Goal: Task Accomplishment & Management: Manage account settings

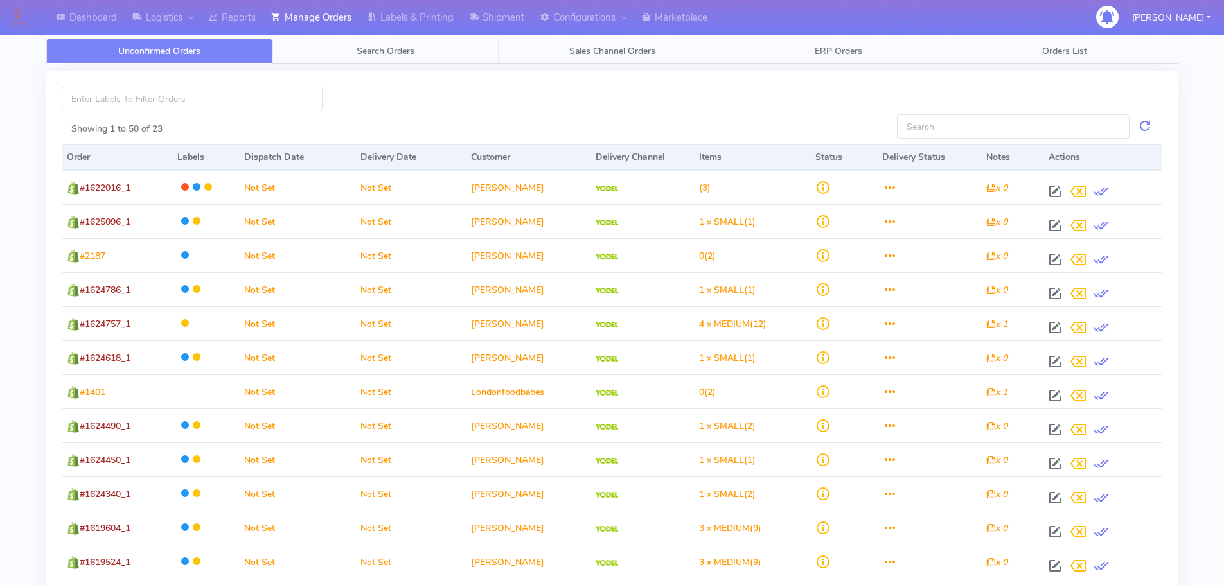
click at [355, 55] on link "Search Orders" at bounding box center [385, 51] width 226 height 25
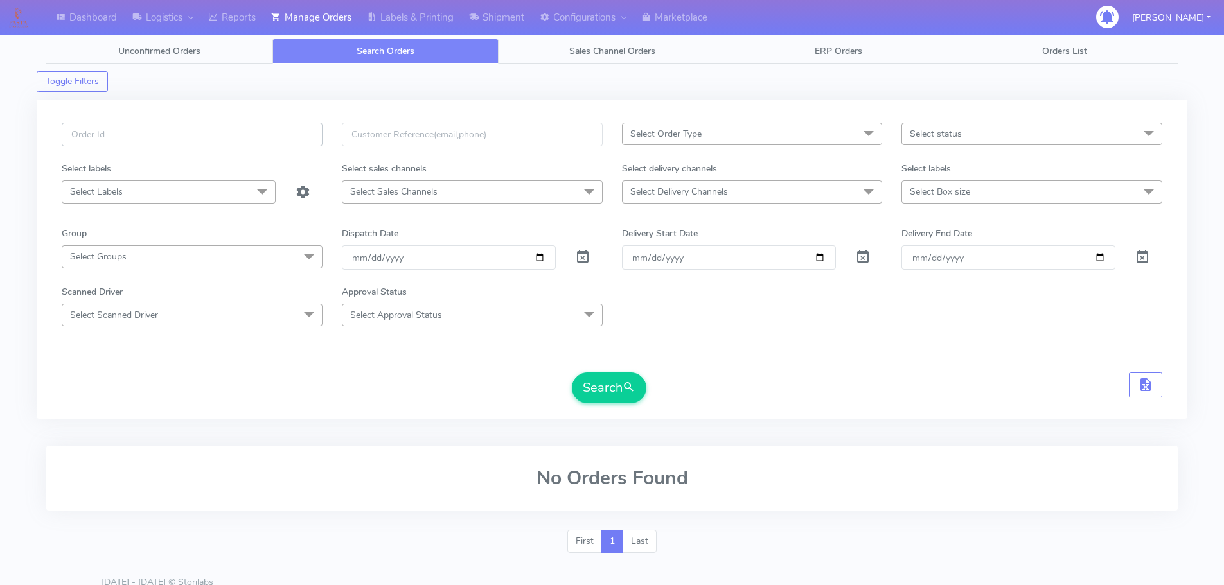
click at [268, 134] on input "text" at bounding box center [192, 135] width 261 height 24
paste input "1621261"
type input "1621261"
click at [580, 254] on span at bounding box center [582, 260] width 15 height 12
click at [619, 389] on button "Search" at bounding box center [609, 388] width 75 height 31
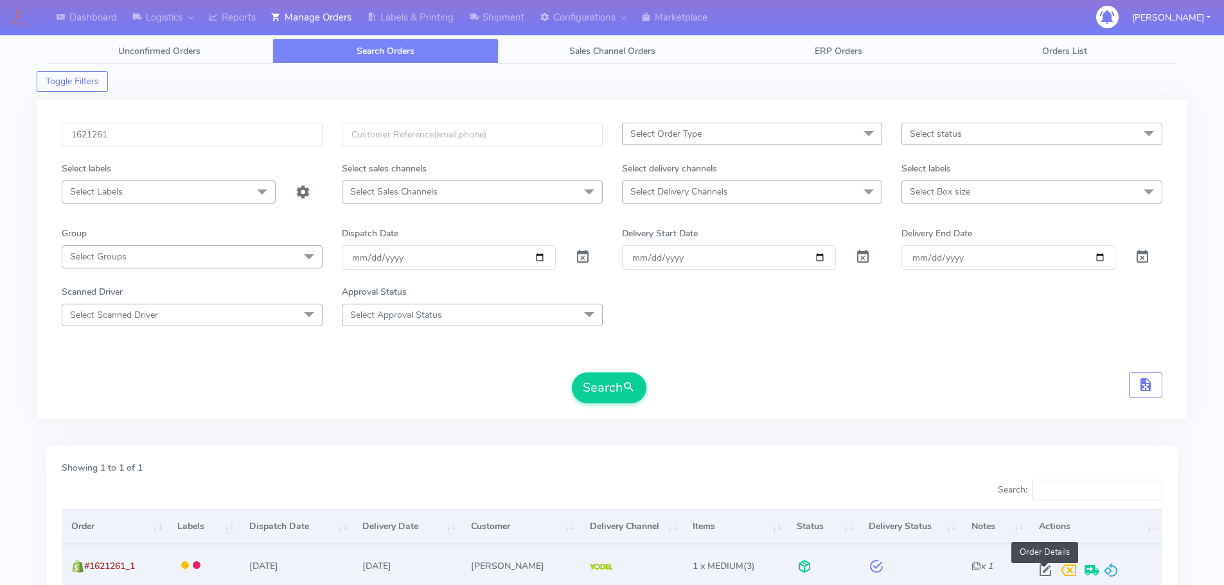
click at [1047, 569] on span at bounding box center [1045, 573] width 23 height 12
select select "5"
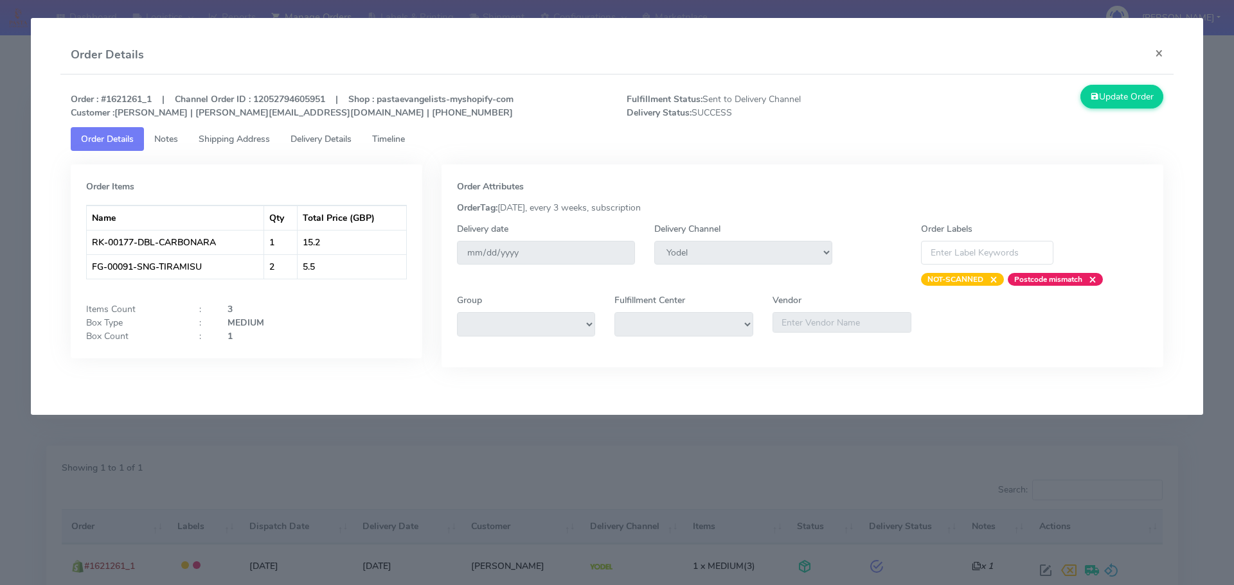
click at [398, 135] on span "Timeline" at bounding box center [388, 139] width 33 height 12
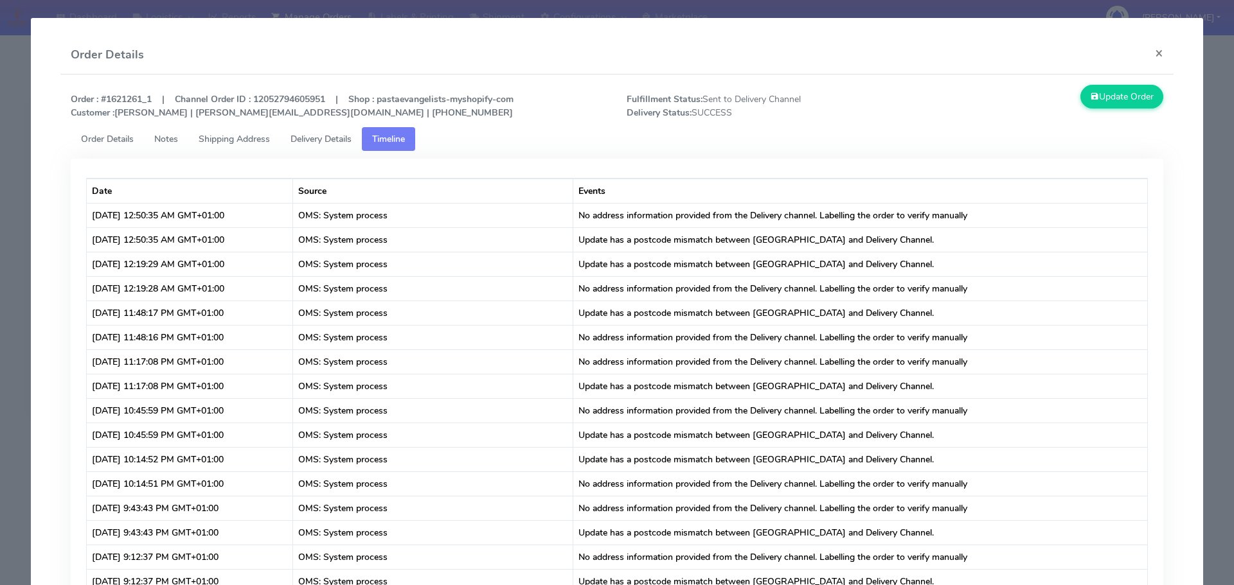
click at [327, 135] on span "Delivery Details" at bounding box center [320, 139] width 61 height 12
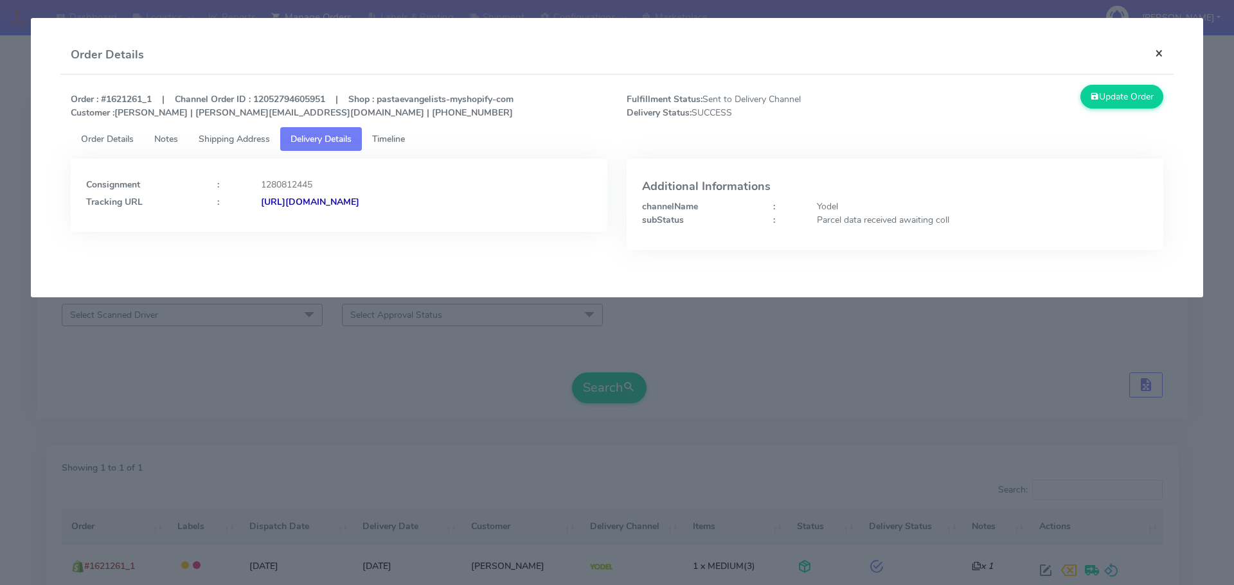
click at [1167, 57] on button "×" at bounding box center [1158, 53] width 29 height 34
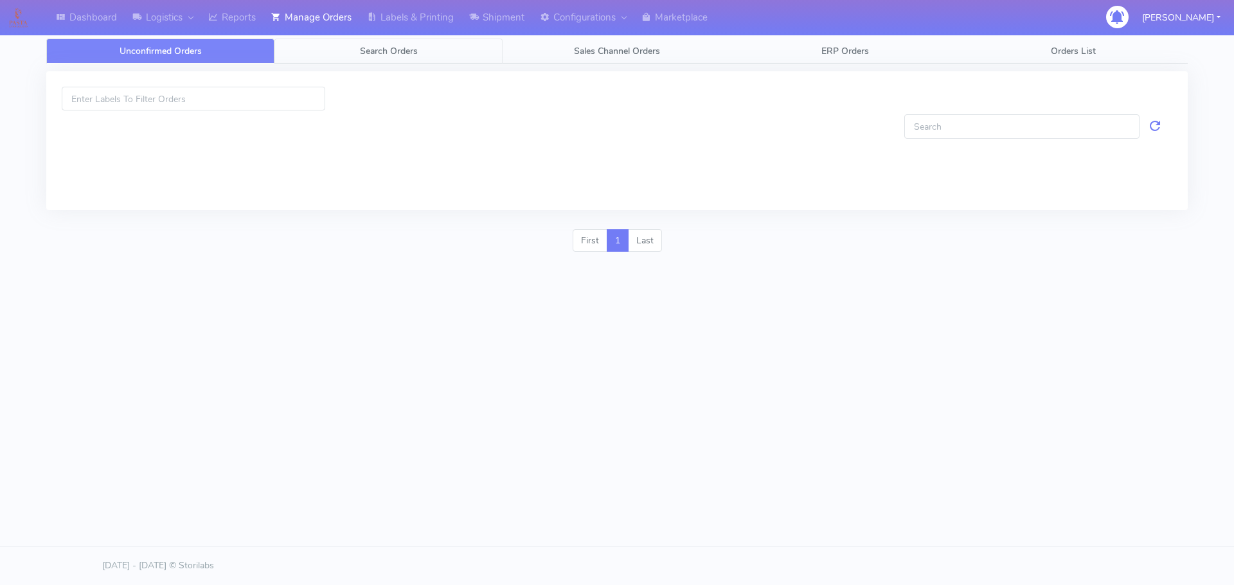
click at [382, 46] on span "Search Orders" at bounding box center [389, 51] width 58 height 12
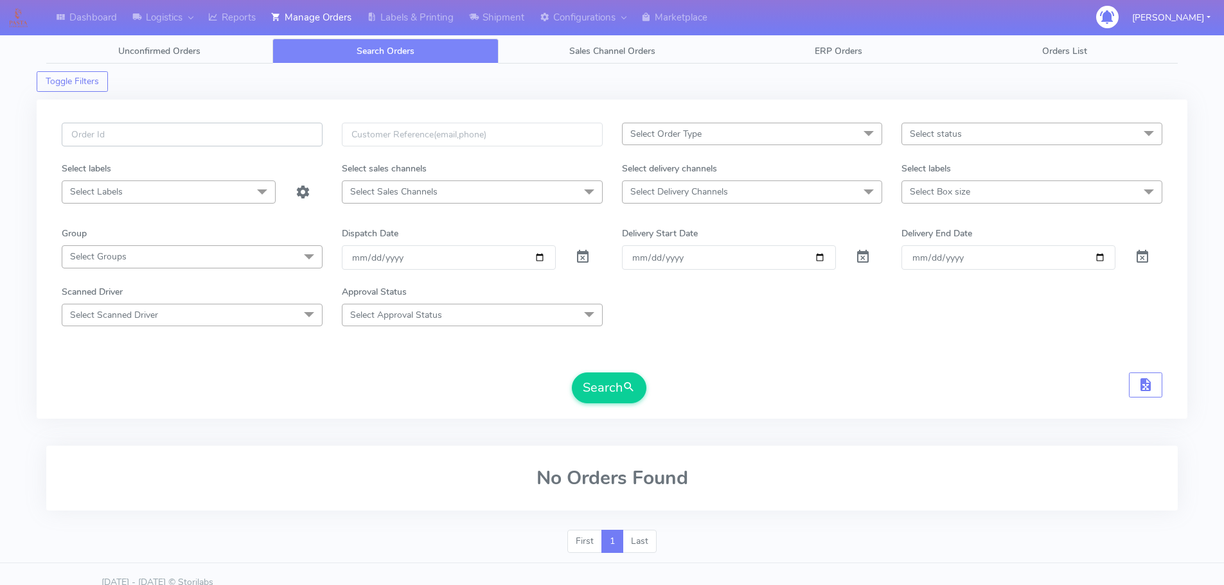
click at [288, 141] on input "text" at bounding box center [192, 135] width 261 height 24
paste input "1621322"
type input "1621322"
click at [587, 254] on span at bounding box center [582, 260] width 15 height 12
click at [620, 395] on button "Search" at bounding box center [609, 388] width 75 height 31
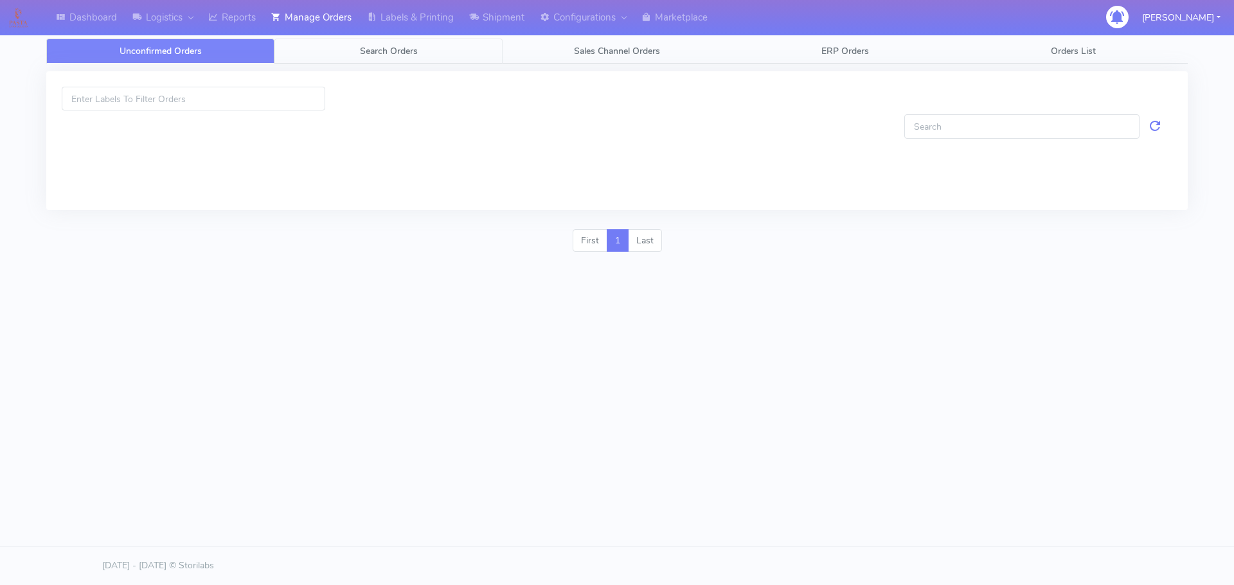
click at [392, 54] on span "Search Orders" at bounding box center [389, 51] width 58 height 12
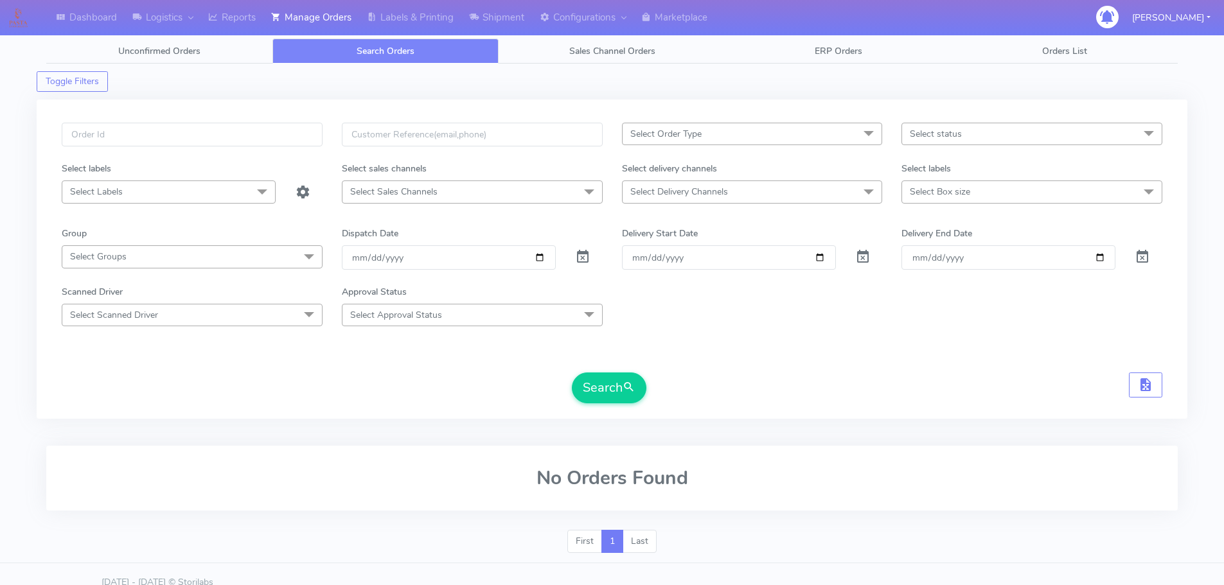
click at [274, 114] on div "Select Order Type Select All MEALS ATAVI One Off Pasta Club Gift Kit Event Unkn…" at bounding box center [612, 259] width 1151 height 319
click at [274, 125] on input "text" at bounding box center [192, 135] width 261 height 24
paste input "1619285"
type input "1619285"
click at [576, 260] on span at bounding box center [582, 260] width 15 height 12
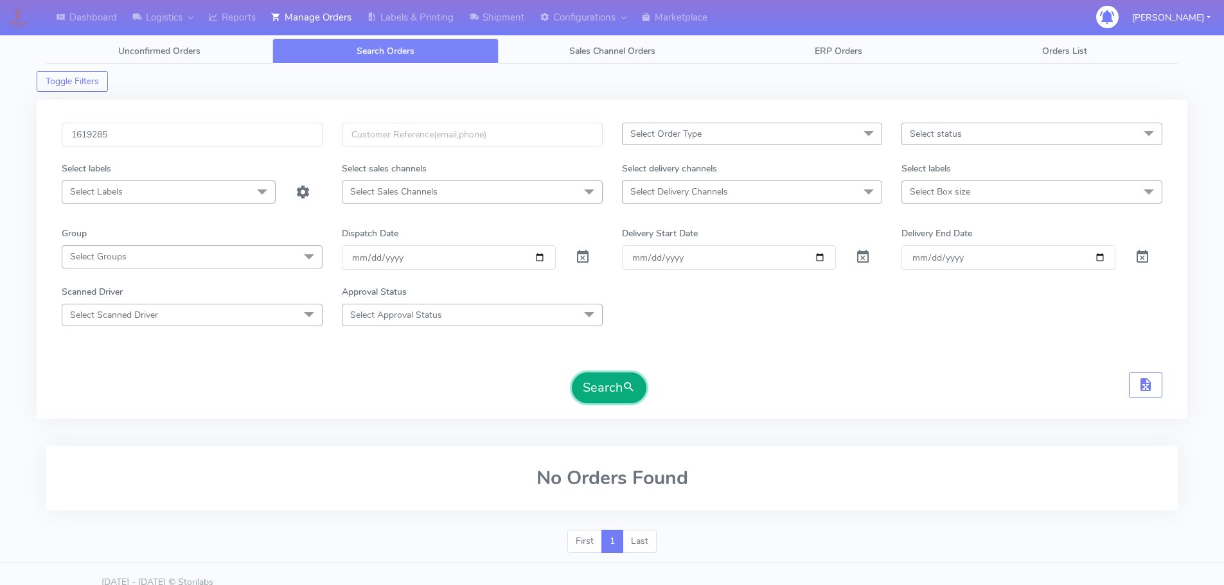
click at [573, 387] on button "Search" at bounding box center [609, 388] width 75 height 31
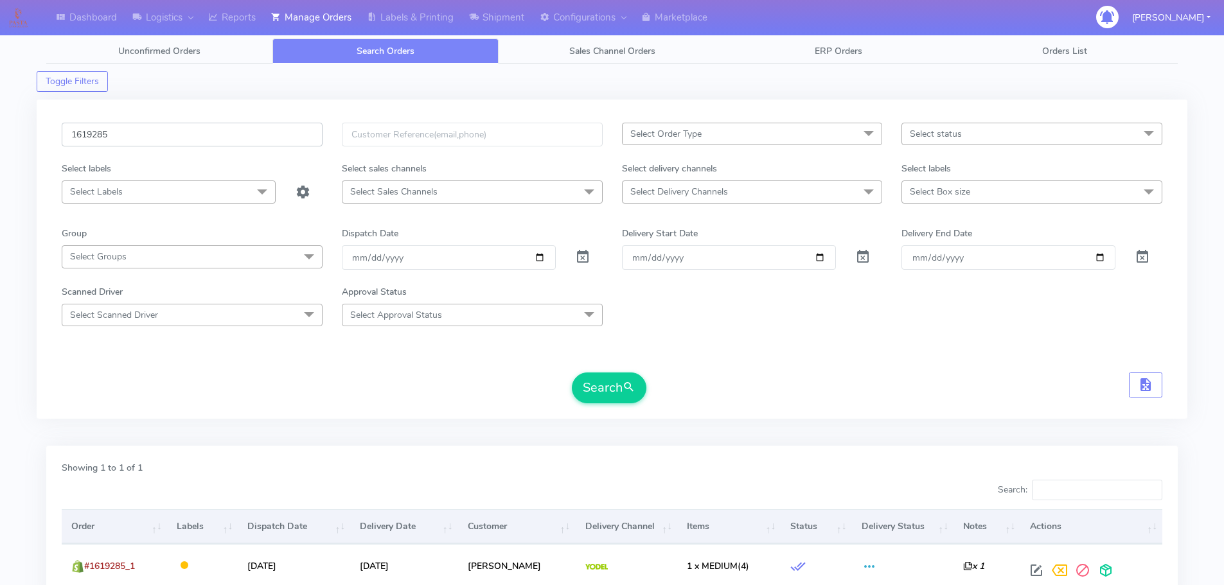
click at [201, 146] on input "1619285" at bounding box center [192, 135] width 261 height 24
click at [201, 142] on input "1619285" at bounding box center [192, 135] width 261 height 24
paste input "22370"
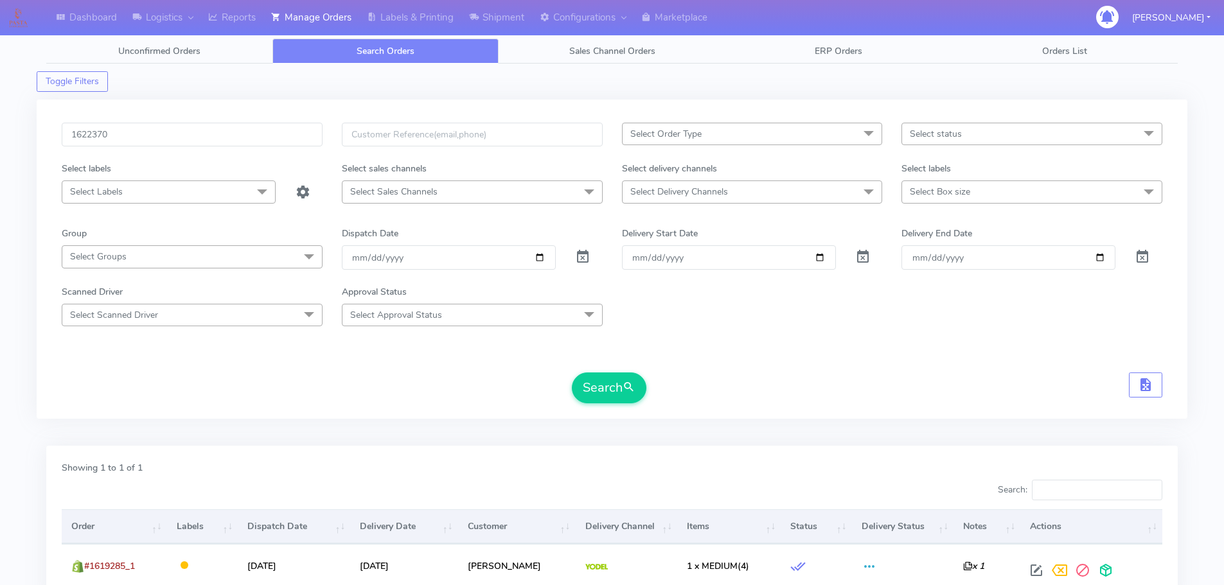
click at [576, 256] on span at bounding box center [582, 260] width 15 height 12
click at [578, 260] on span at bounding box center [582, 260] width 15 height 12
click at [601, 377] on button "Search" at bounding box center [609, 388] width 75 height 31
click at [266, 116] on div "1622370 Select Order Type Select All MEALS ATAVI One Off Pasta Club Gift Kit Ev…" at bounding box center [612, 259] width 1151 height 319
click at [267, 118] on div "1622370 Select Order Type Select All MEALS ATAVI One Off Pasta Club Gift Kit Ev…" at bounding box center [612, 259] width 1151 height 319
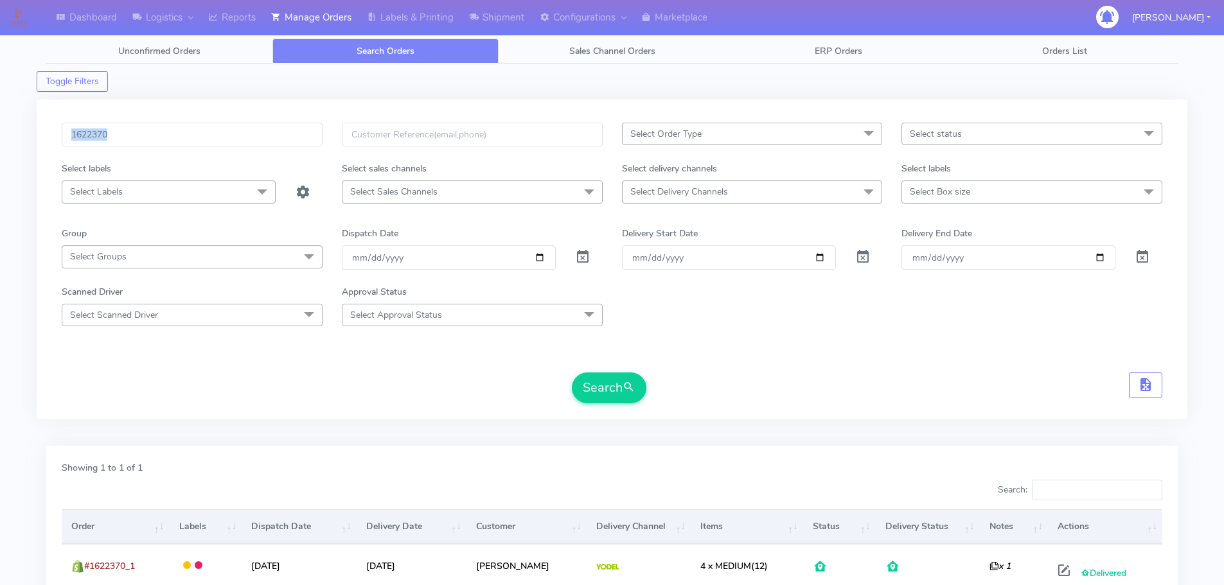
click at [267, 121] on div "1622370 Select Order Type Select All MEALS ATAVI One Off Pasta Club Gift Kit Ev…" at bounding box center [612, 259] width 1151 height 319
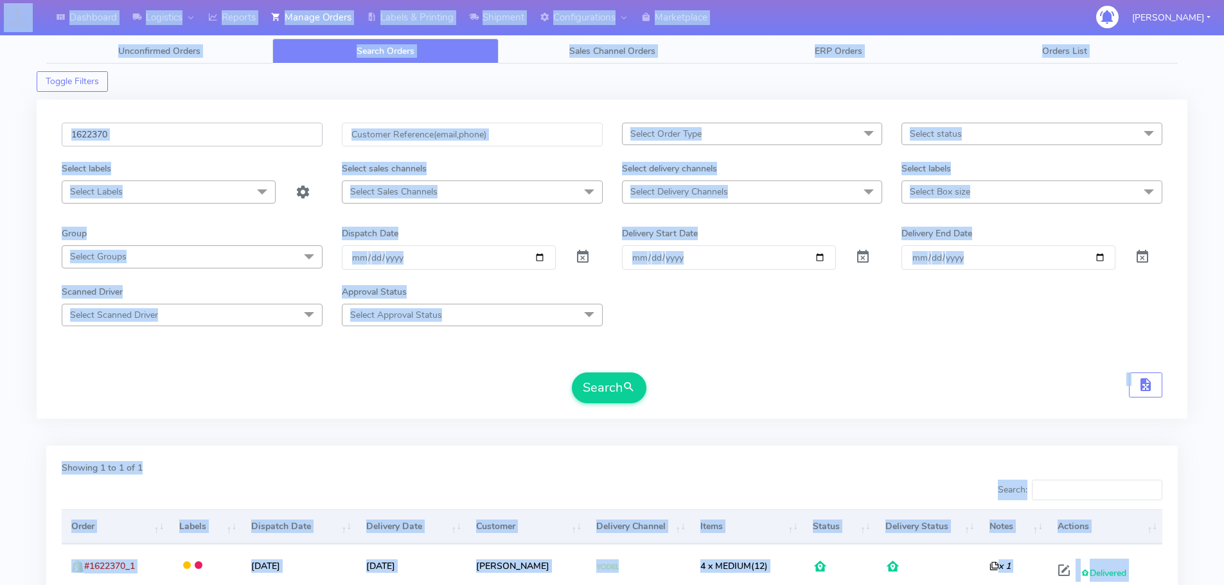
click at [269, 125] on input "1622370" at bounding box center [192, 135] width 261 height 24
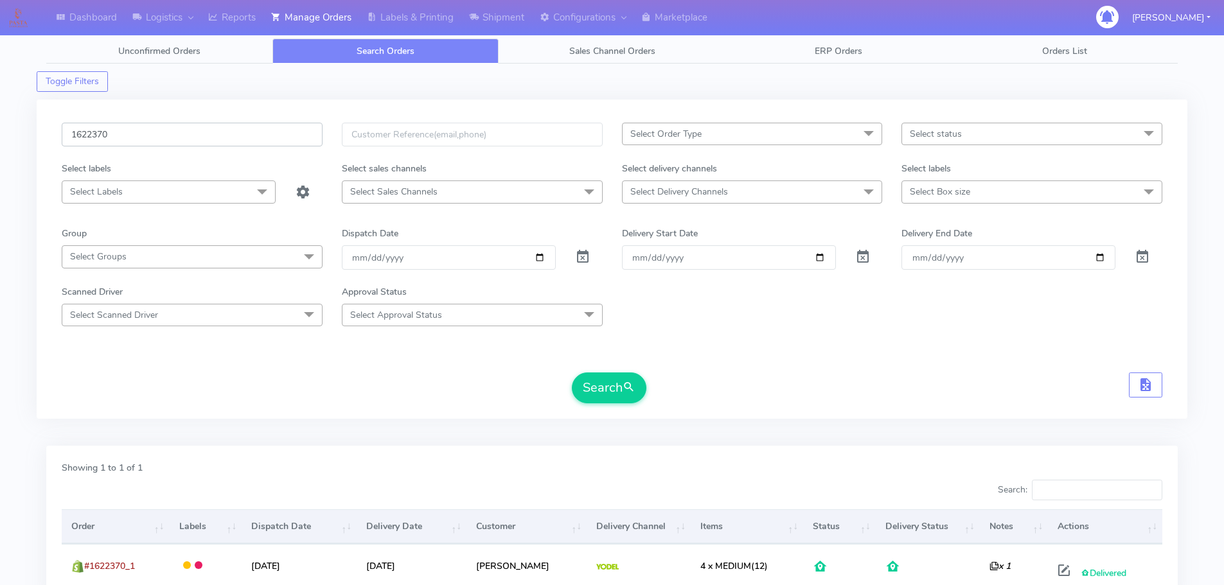
paste input "1920"
click at [581, 258] on span at bounding box center [582, 260] width 15 height 12
click at [611, 391] on button "Search" at bounding box center [609, 388] width 75 height 31
click at [238, 137] on input "1619200" at bounding box center [192, 135] width 261 height 24
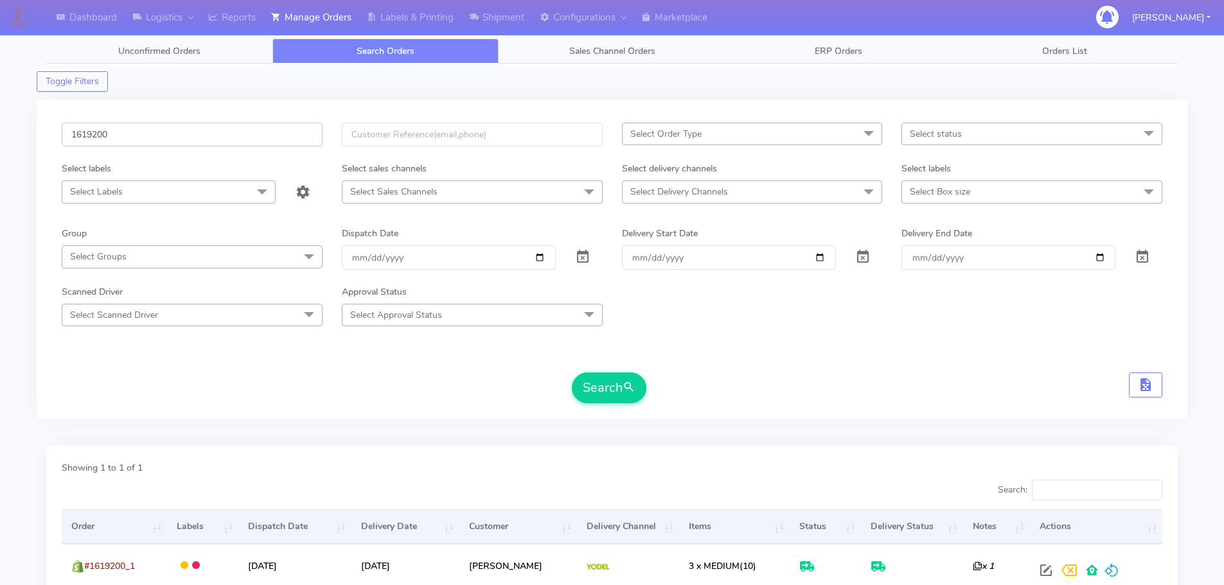
paste input "157"
type input "1619157"
click at [582, 258] on span at bounding box center [582, 260] width 15 height 12
click at [610, 378] on button "Search" at bounding box center [609, 388] width 75 height 31
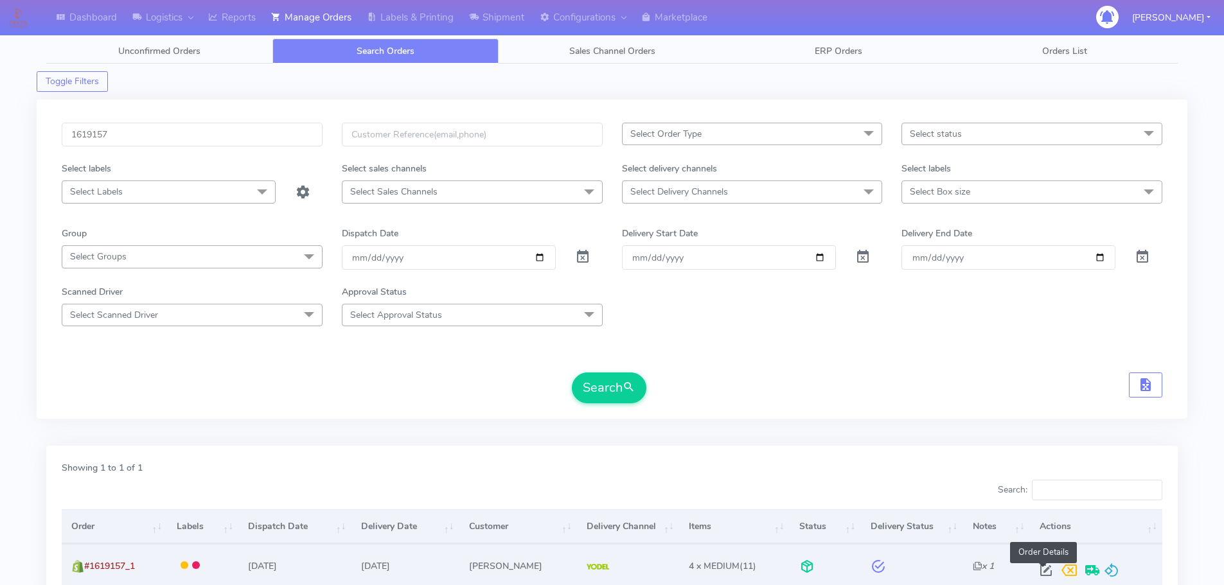
click at [1039, 569] on span at bounding box center [1046, 573] width 23 height 12
select select "5"
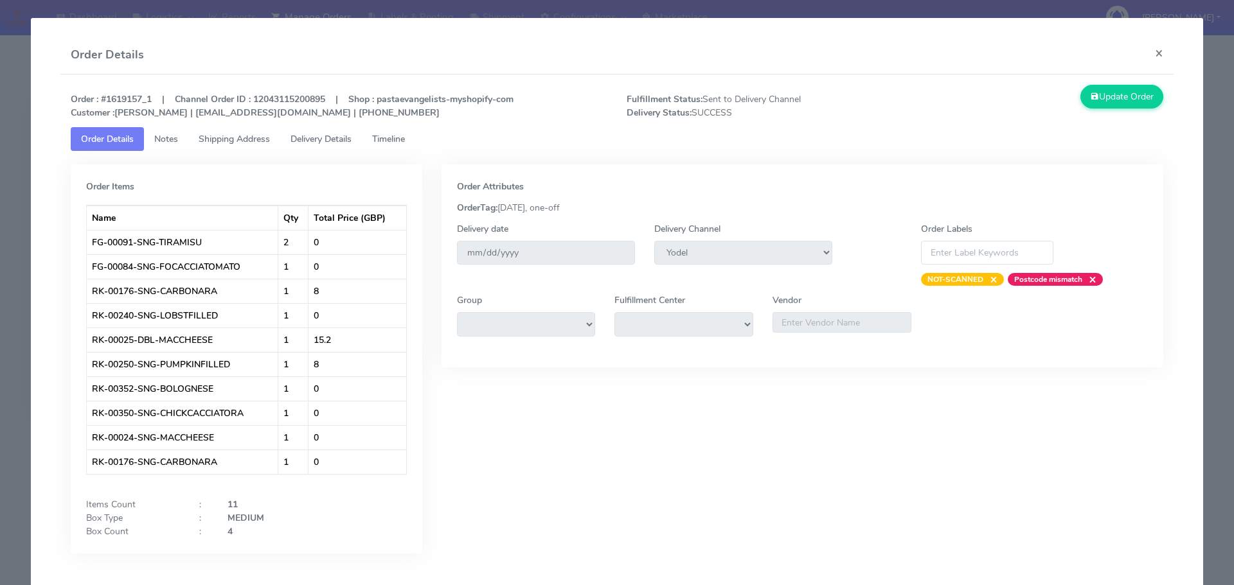
click at [243, 138] on span "Shipping Address" at bounding box center [234, 139] width 71 height 12
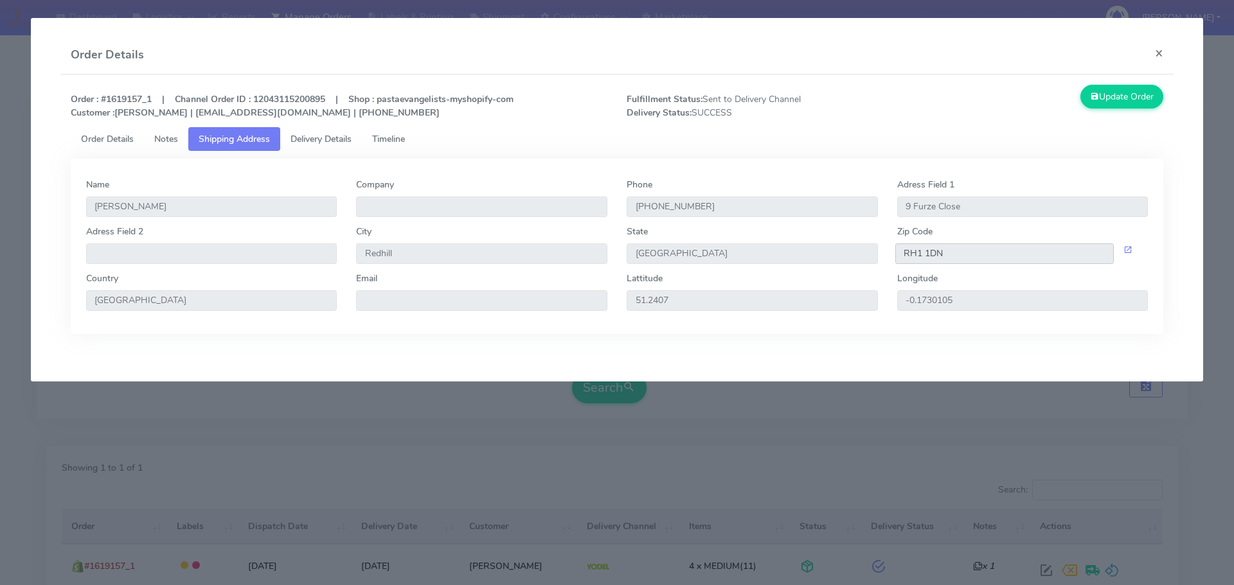
drag, startPoint x: 972, startPoint y: 249, endPoint x: 890, endPoint y: 255, distance: 82.4
click at [896, 253] on input "RH1 1DN" at bounding box center [1004, 254] width 219 height 21
click at [349, 137] on span "Delivery Details" at bounding box center [320, 139] width 61 height 12
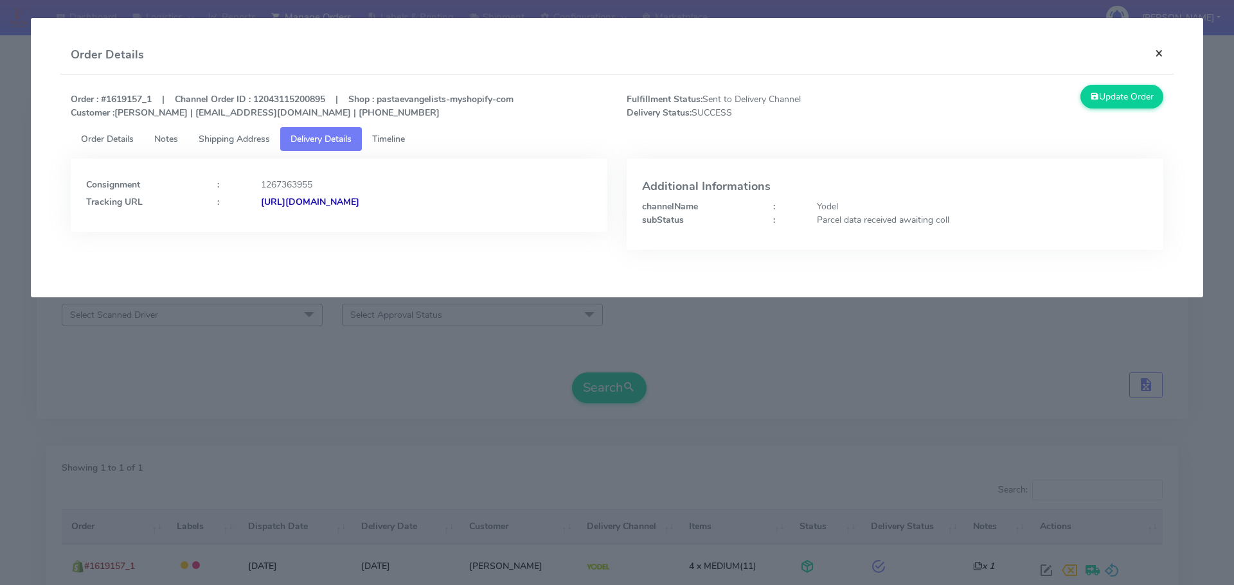
click at [1157, 49] on button "×" at bounding box center [1158, 53] width 29 height 34
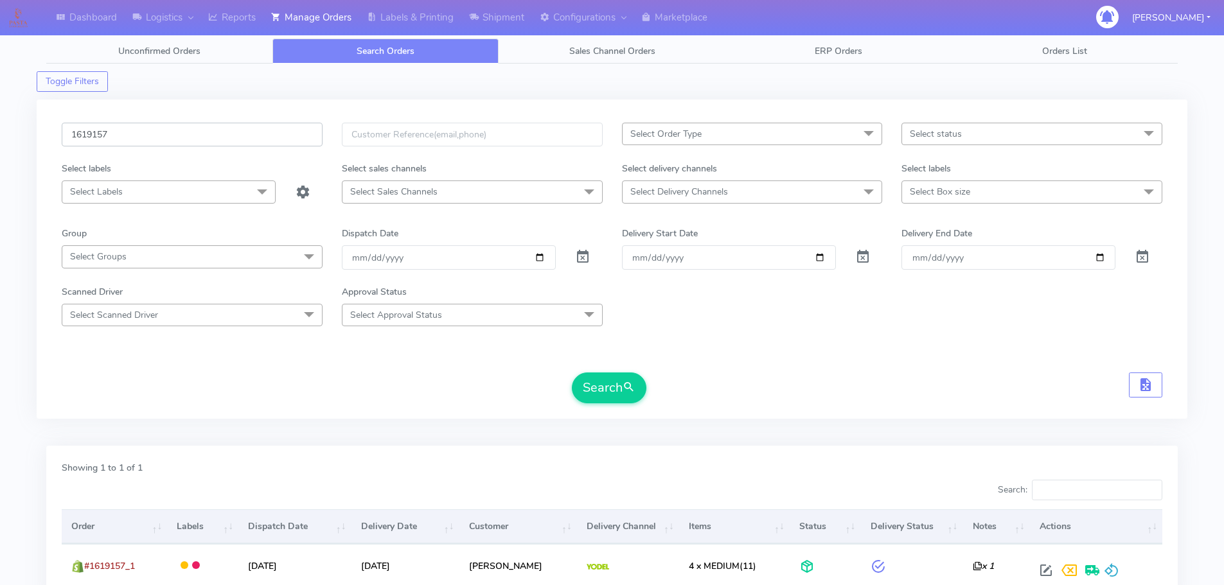
click at [265, 134] on input "1619157" at bounding box center [192, 135] width 261 height 24
click at [265, 130] on input "1619157" at bounding box center [192, 135] width 261 height 24
paste input "20358"
type input "1620358"
click at [582, 260] on span at bounding box center [582, 260] width 15 height 12
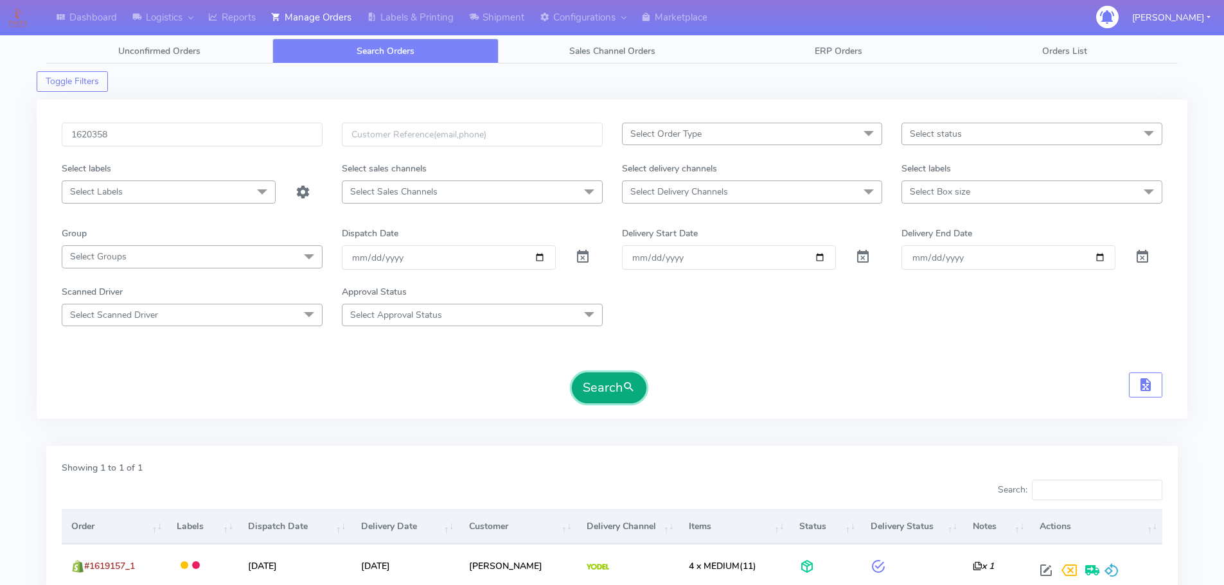
click at [607, 389] on button "Search" at bounding box center [609, 388] width 75 height 31
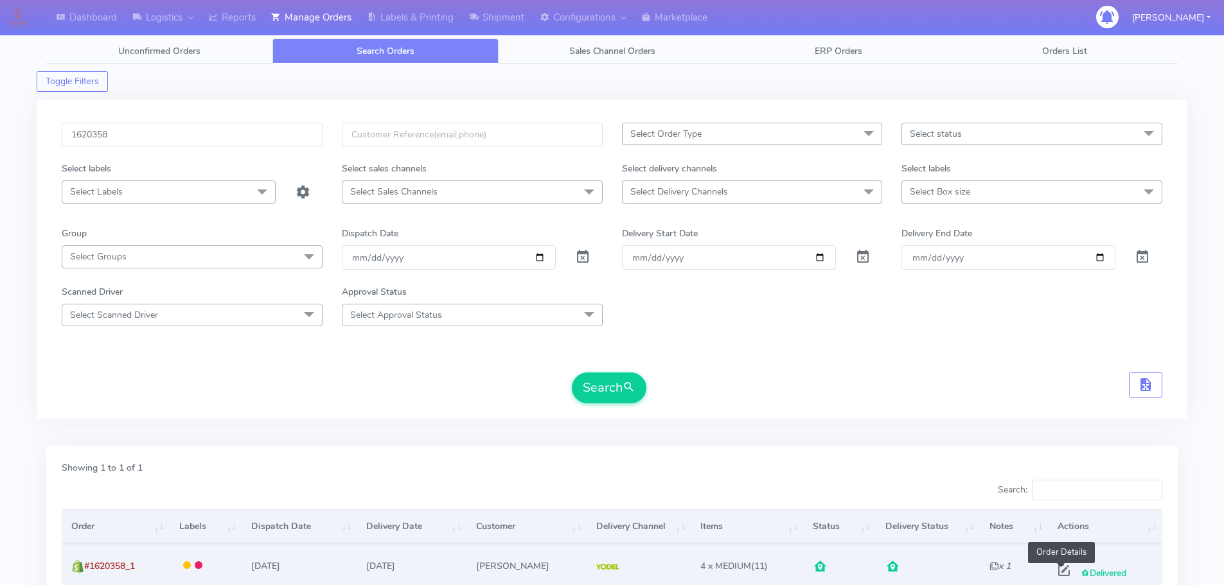
click at [1061, 567] on span at bounding box center [1064, 573] width 23 height 12
select select "5"
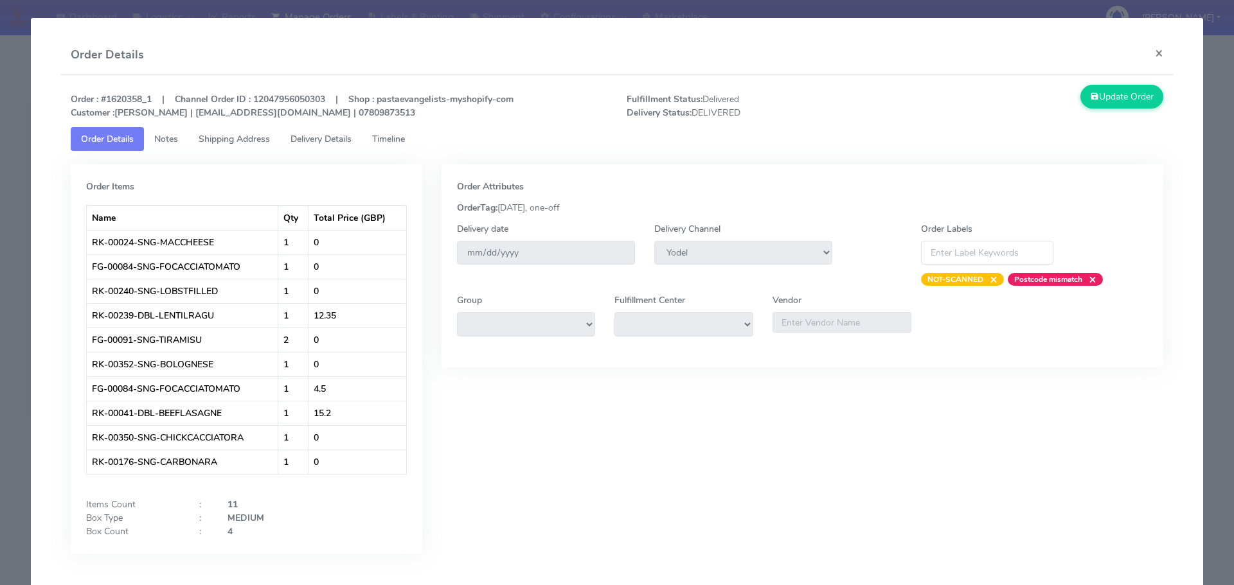
click at [413, 138] on link "Timeline" at bounding box center [388, 139] width 53 height 24
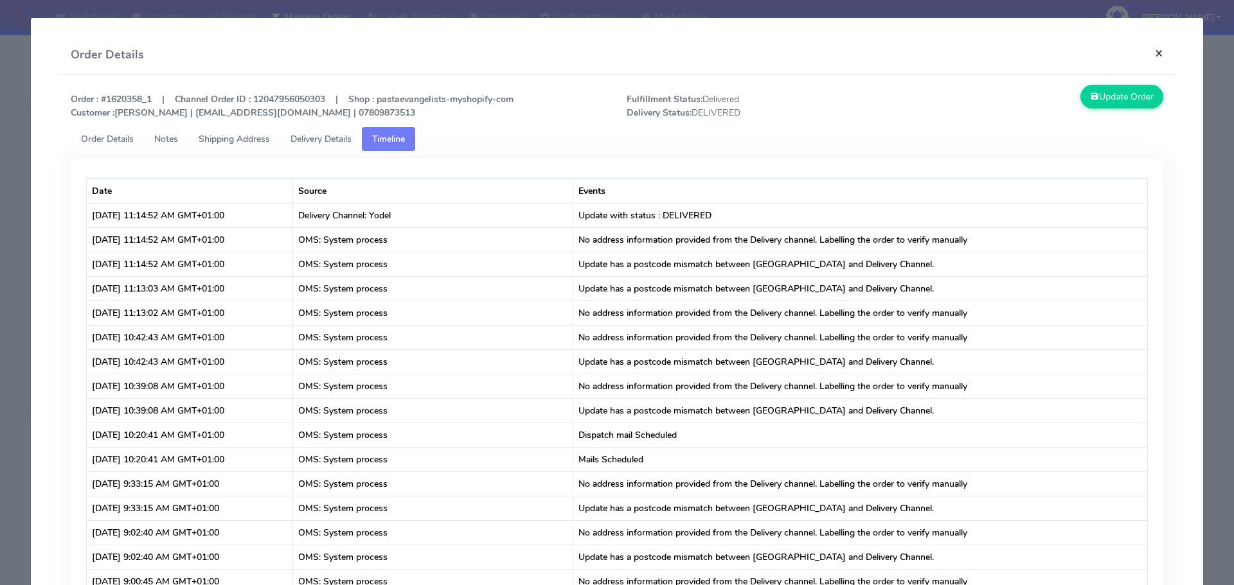
click at [1144, 51] on button "×" at bounding box center [1158, 53] width 29 height 34
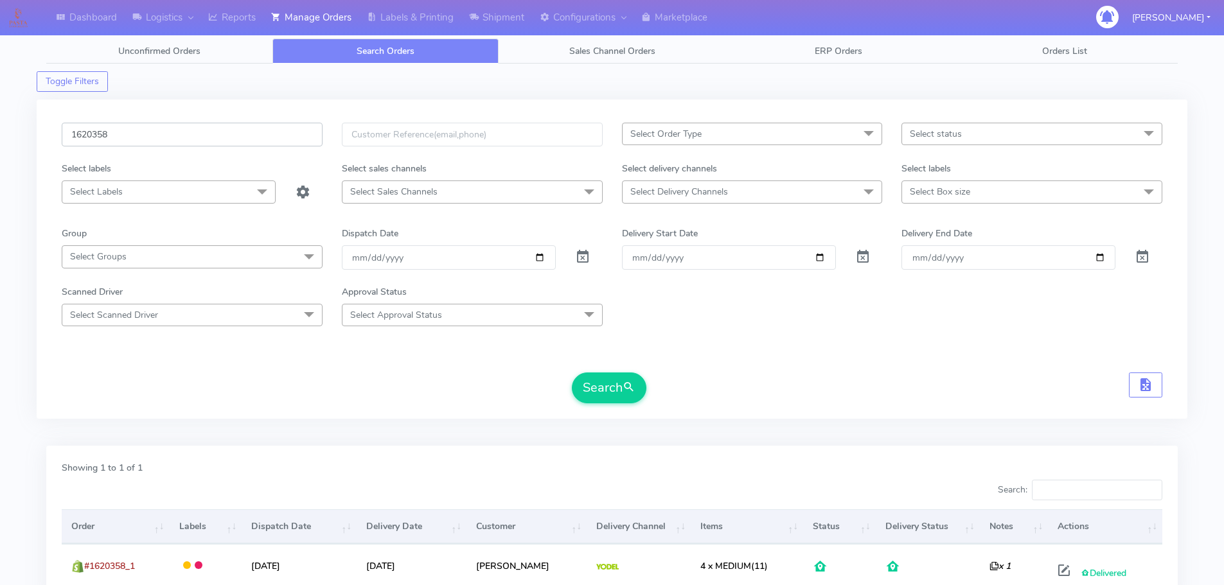
click at [231, 134] on input "1620358" at bounding box center [192, 135] width 261 height 24
paste input "4424"
type input "1624424"
drag, startPoint x: 576, startPoint y: 256, endPoint x: 593, endPoint y: 280, distance: 29.4
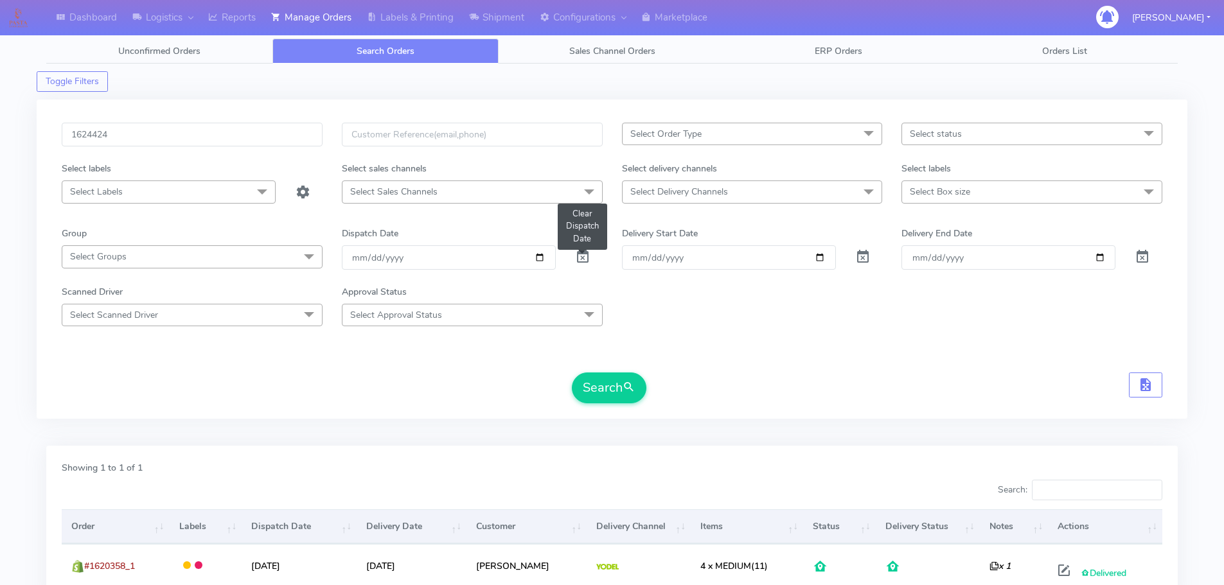
click at [576, 256] on span at bounding box center [582, 260] width 15 height 12
click at [608, 377] on form "1624424 Select Order Type Select All MEALS ATAVI One Off Pasta Club Gift Kit Ev…" at bounding box center [612, 263] width 1101 height 281
click at [609, 375] on button "Search" at bounding box center [609, 388] width 75 height 31
